Goal: Obtain resource: Download file/media

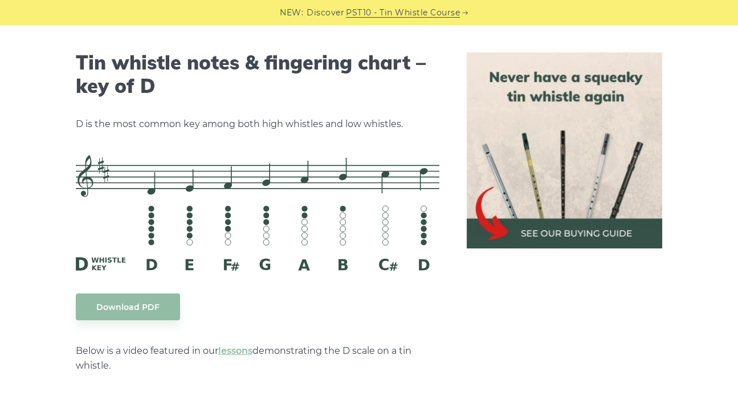
scroll to position [1766, 0]
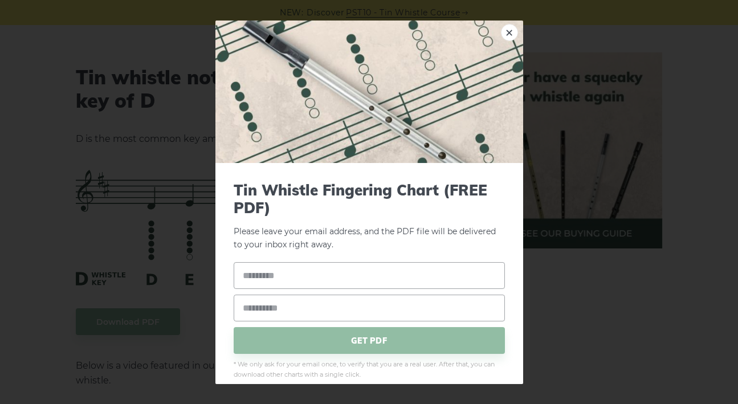
click at [501, 31] on link "×" at bounding box center [509, 31] width 17 height 17
click at [283, 281] on input "text" at bounding box center [369, 275] width 271 height 27
type input "******"
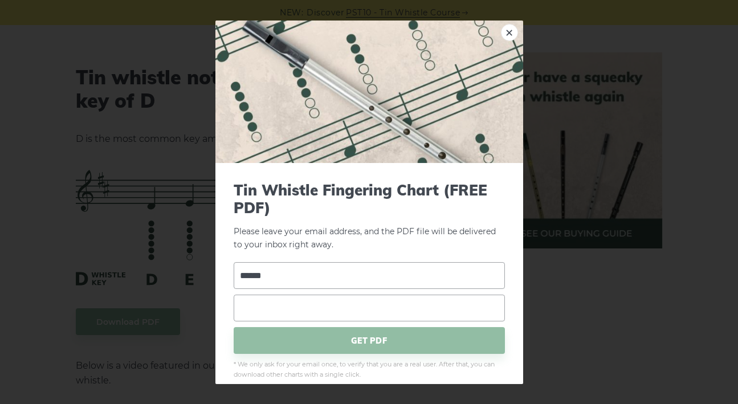
click at [285, 303] on input "email" at bounding box center [369, 308] width 271 height 27
type input "**********"
click at [350, 340] on span "GET PDF" at bounding box center [369, 340] width 271 height 27
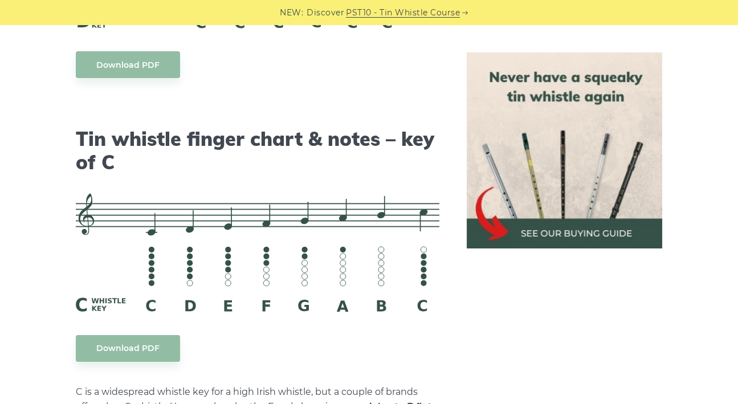
scroll to position [2791, 0]
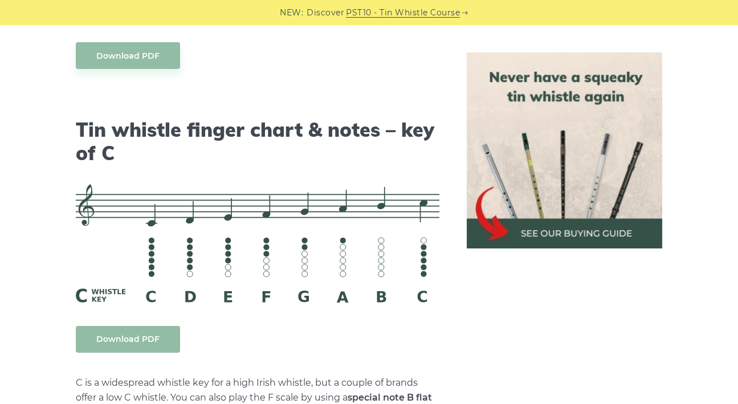
click at [145, 326] on link "Download PDF" at bounding box center [128, 339] width 104 height 27
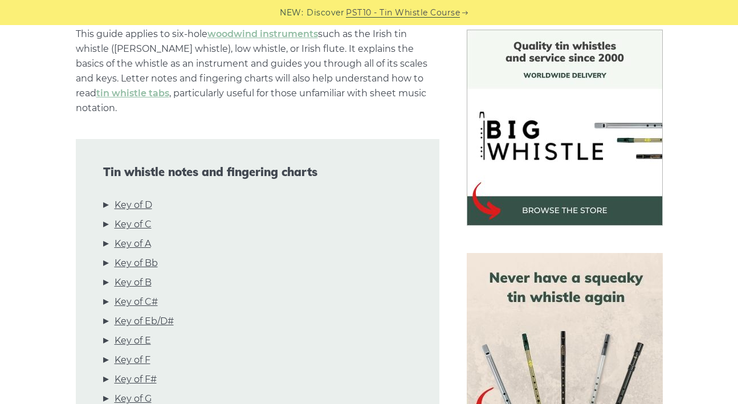
scroll to position [285, 0]
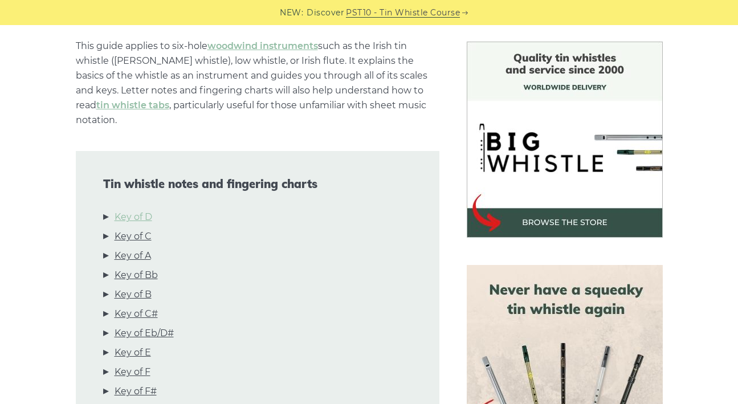
click at [149, 210] on link "Key of D" at bounding box center [134, 217] width 38 height 15
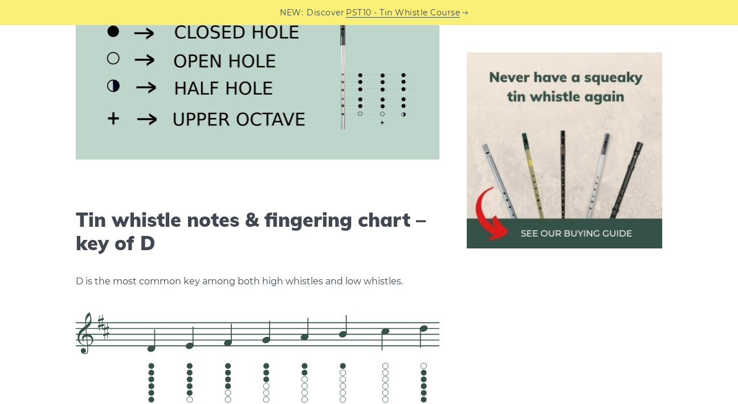
scroll to position [1775, 0]
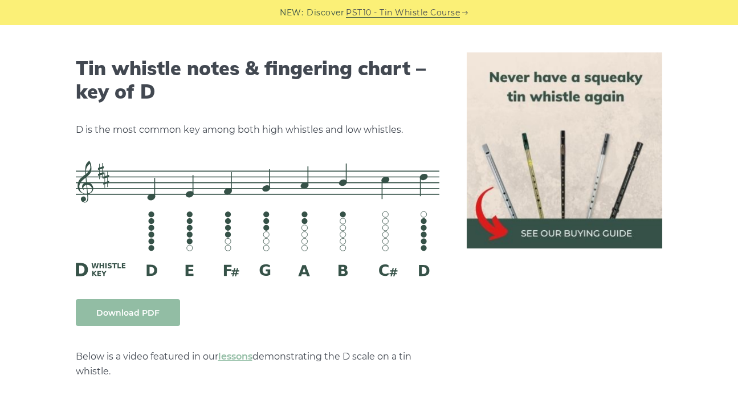
click at [148, 299] on link "Download PDF" at bounding box center [128, 312] width 104 height 27
